Goal: Information Seeking & Learning: Learn about a topic

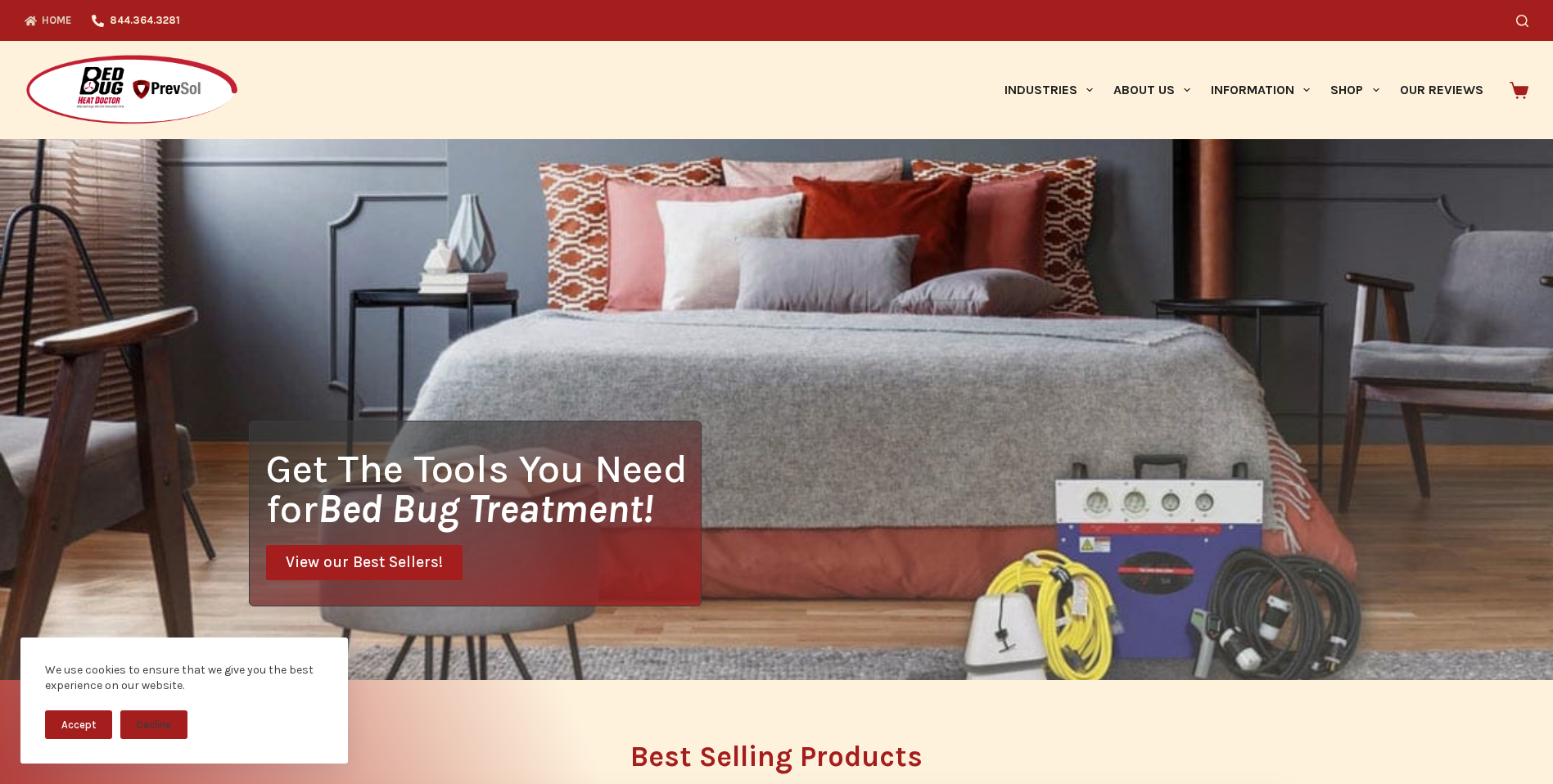
click at [88, 721] on button "Accept" at bounding box center [78, 725] width 67 height 29
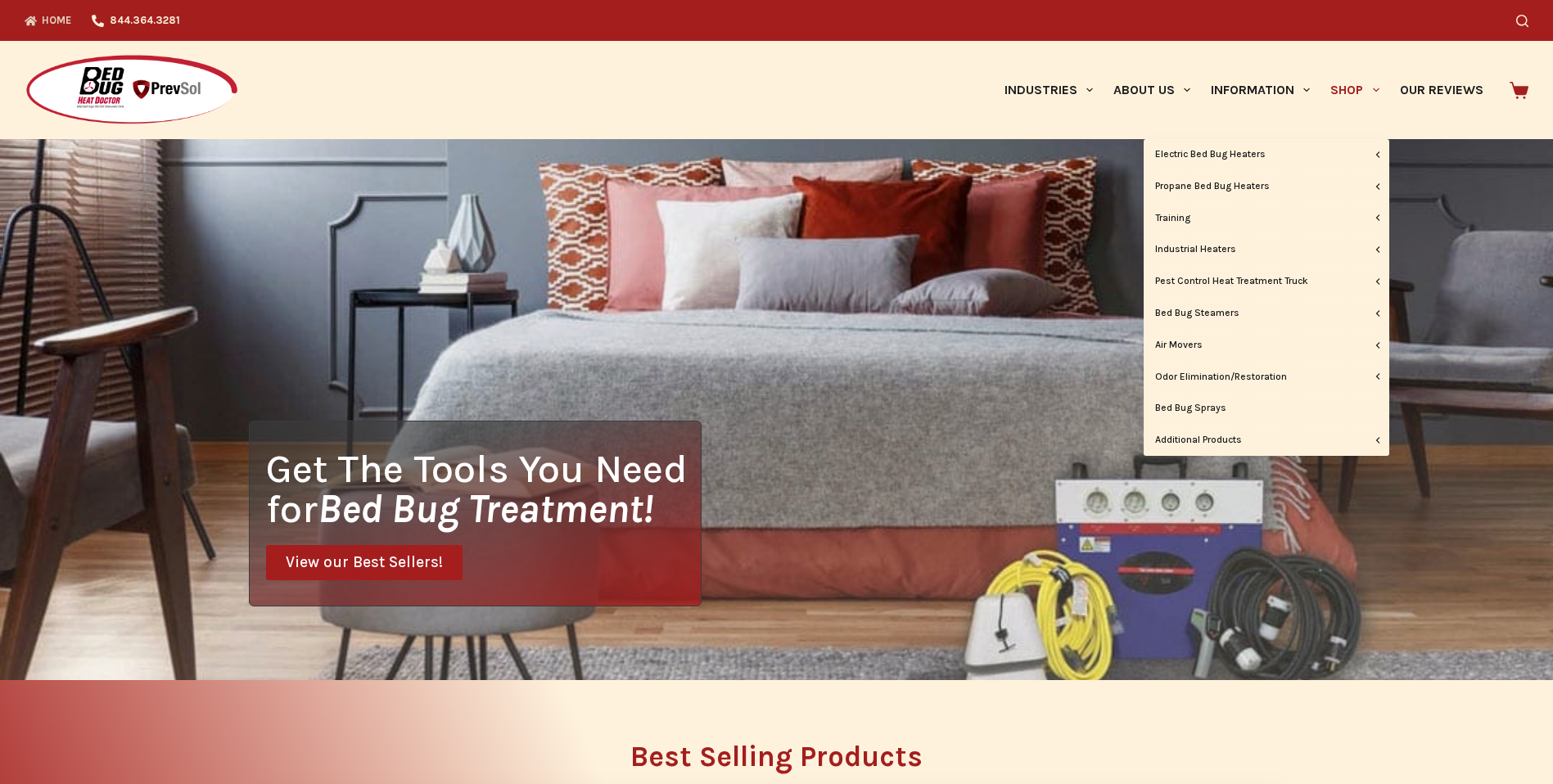
click at [1346, 91] on link "Shop" at bounding box center [1354, 90] width 69 height 99
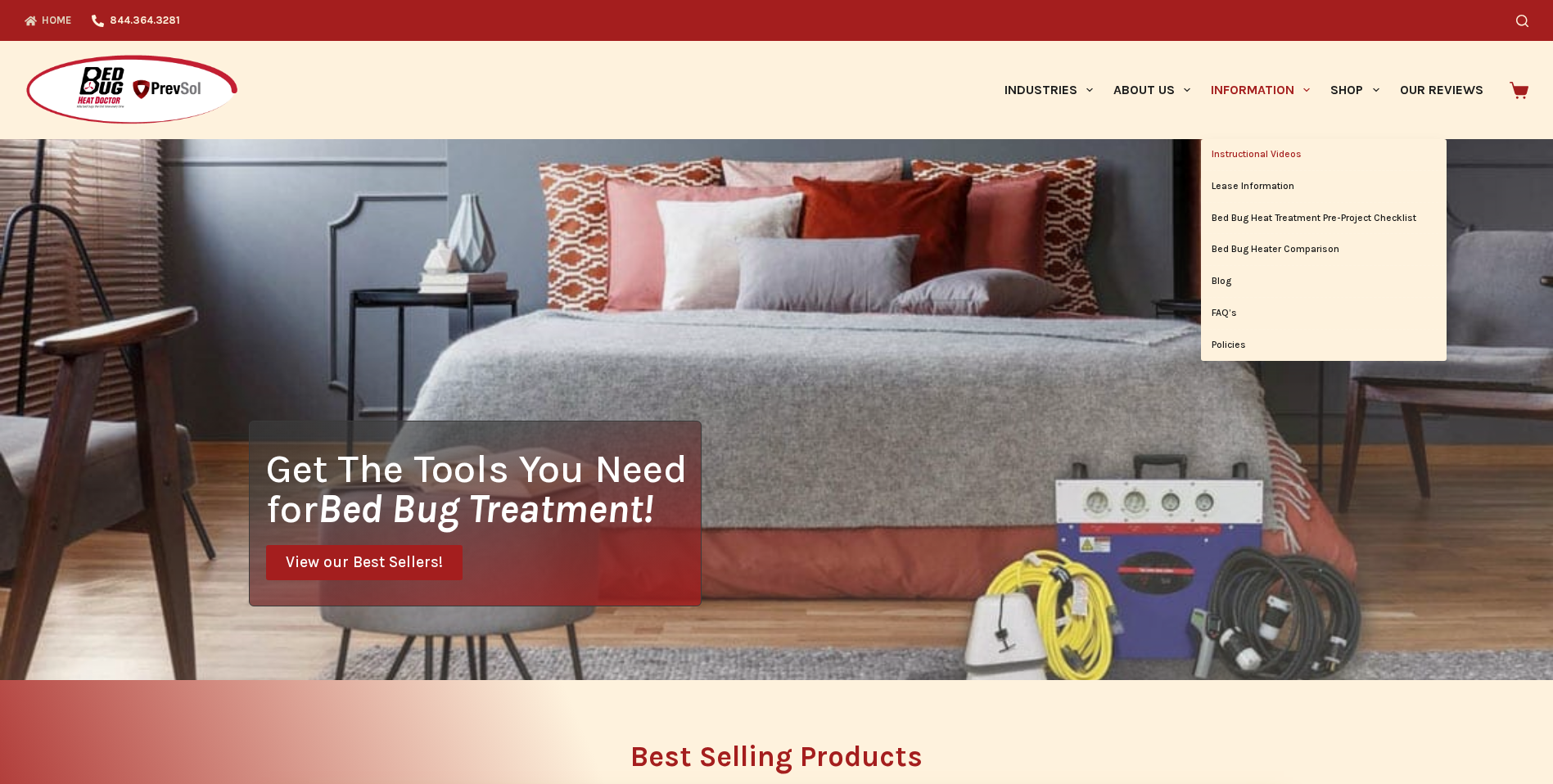
click at [1232, 149] on link "Instructional Videos" at bounding box center [1324, 155] width 246 height 31
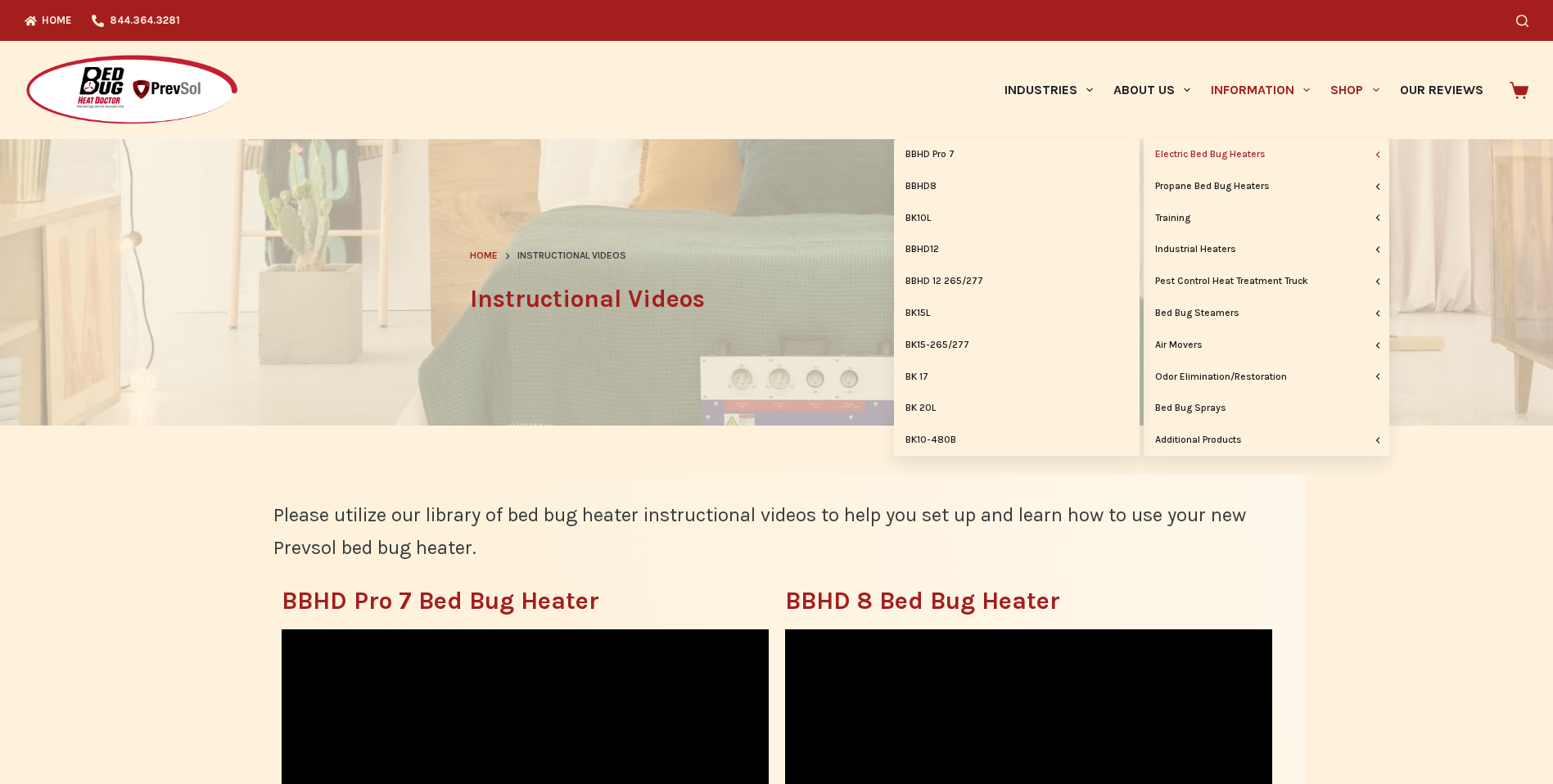
click at [1320, 148] on link "Electric Bed Bug Heaters" at bounding box center [1266, 155] width 246 height 31
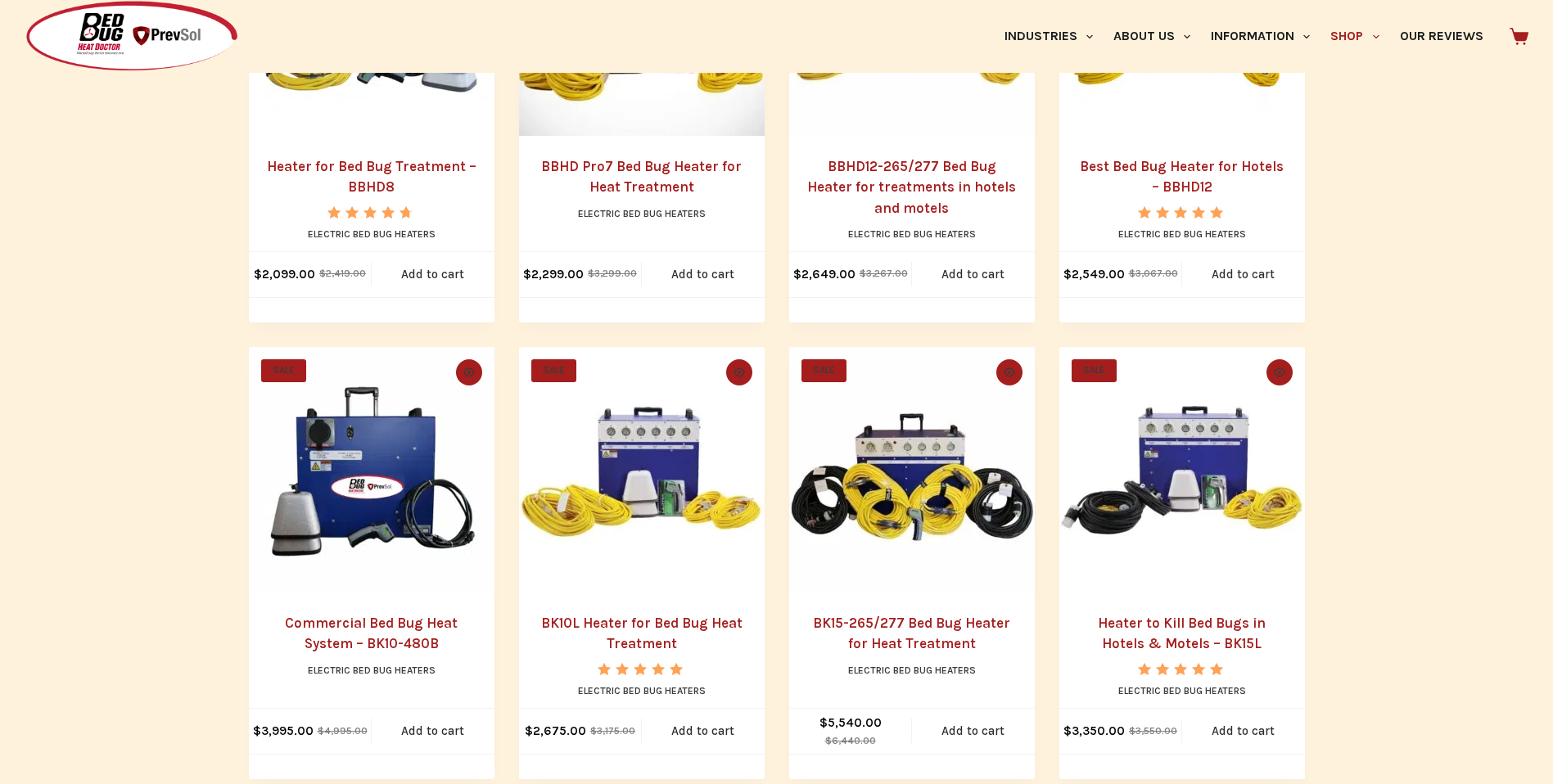
scroll to position [589, 0]
